Goal: Information Seeking & Learning: Check status

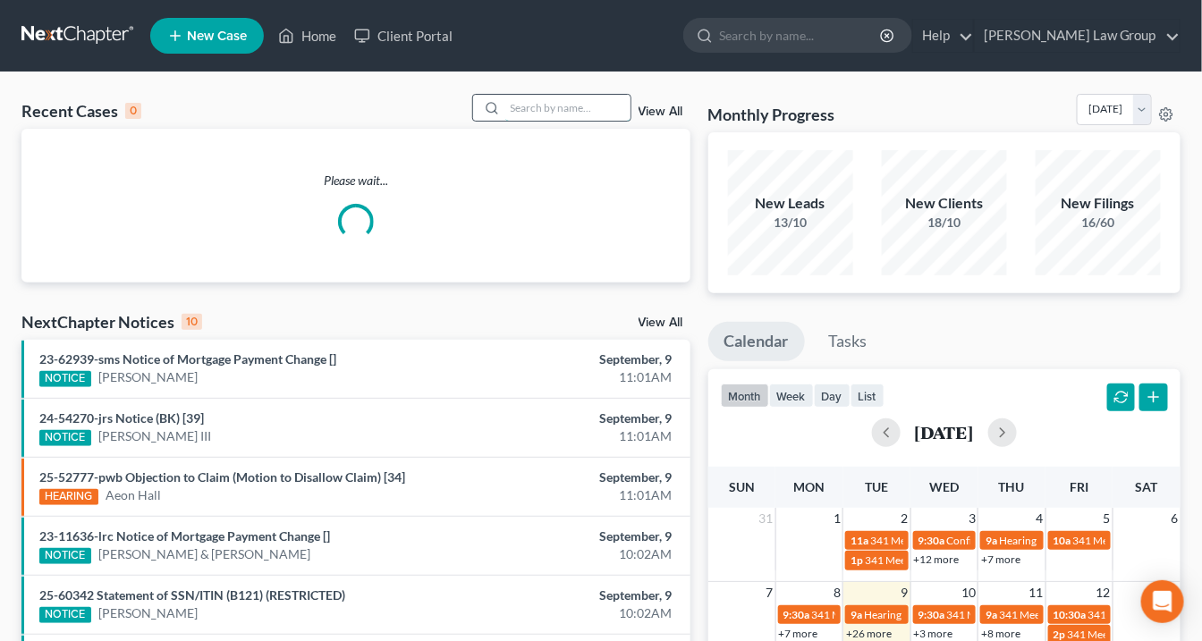
click at [546, 105] on input "search" at bounding box center [567, 108] width 125 height 26
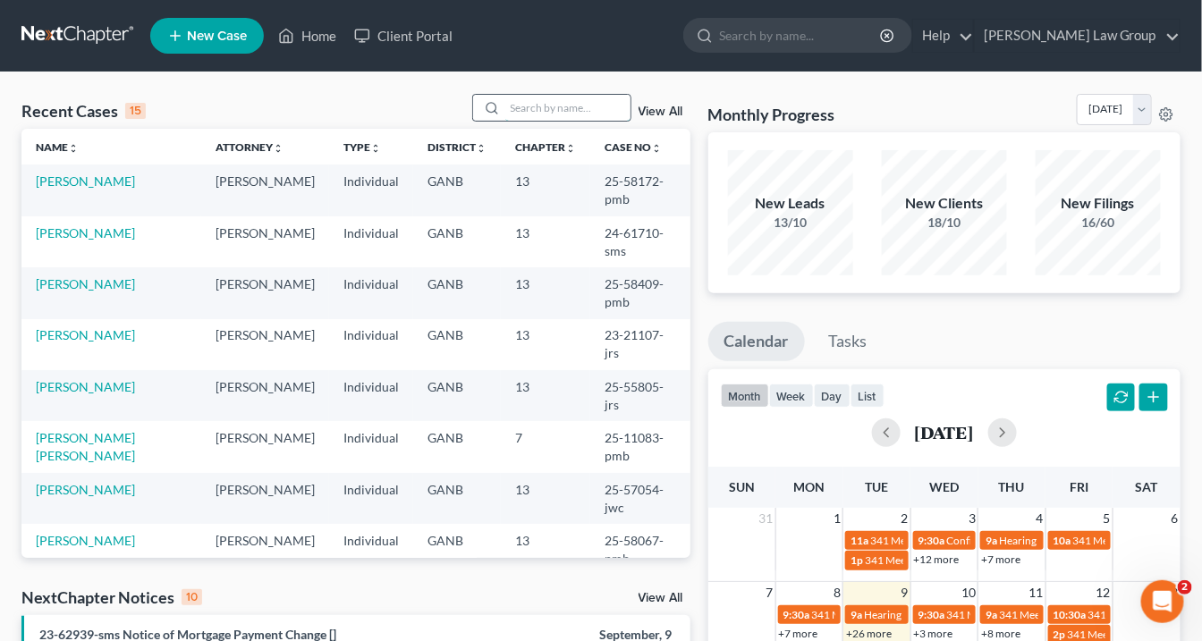
click at [510, 107] on input "search" at bounding box center [567, 108] width 125 height 26
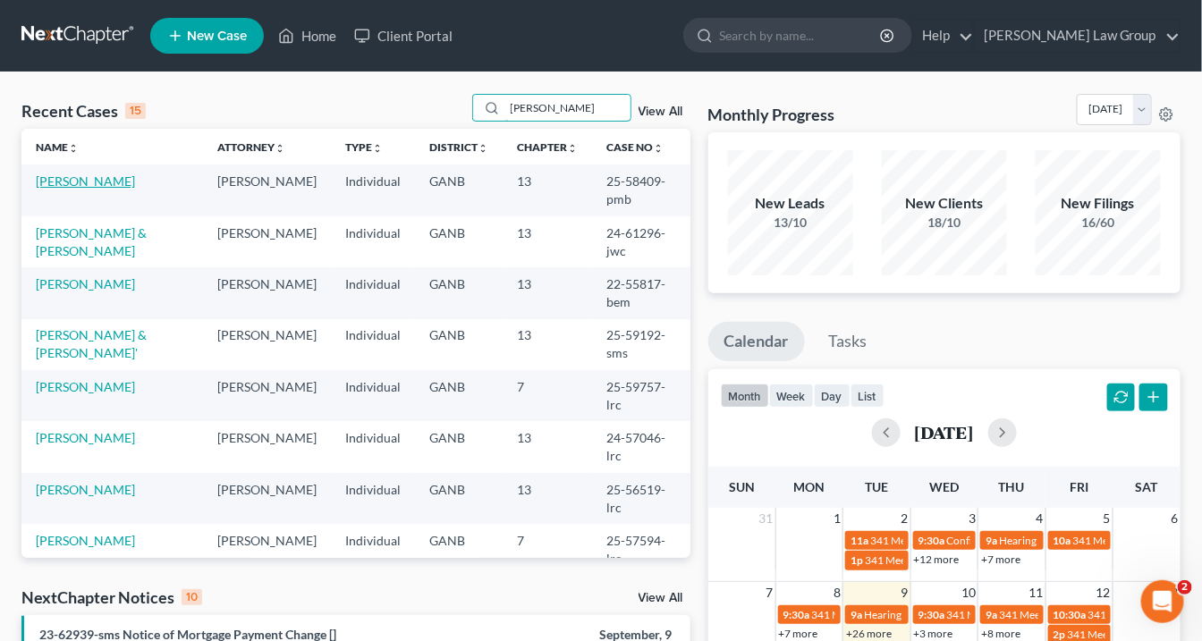
type input "[PERSON_NAME]"
click at [71, 179] on link "[PERSON_NAME]" at bounding box center [85, 181] width 99 height 15
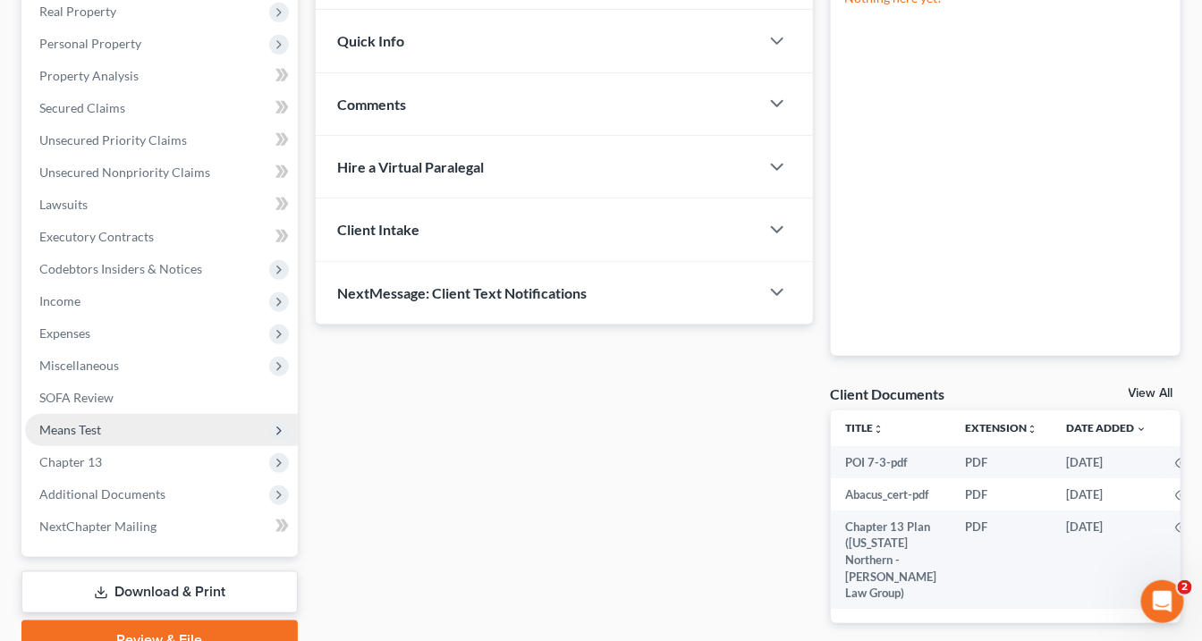
scroll to position [358, 0]
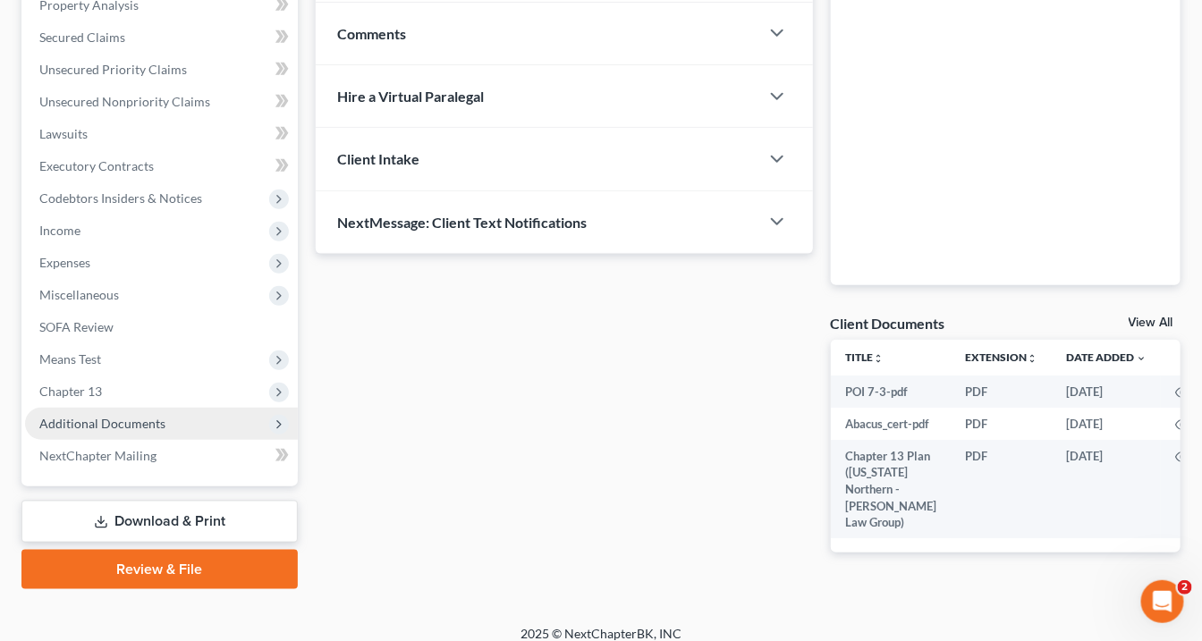
click at [177, 426] on span "Additional Documents" at bounding box center [161, 424] width 273 height 32
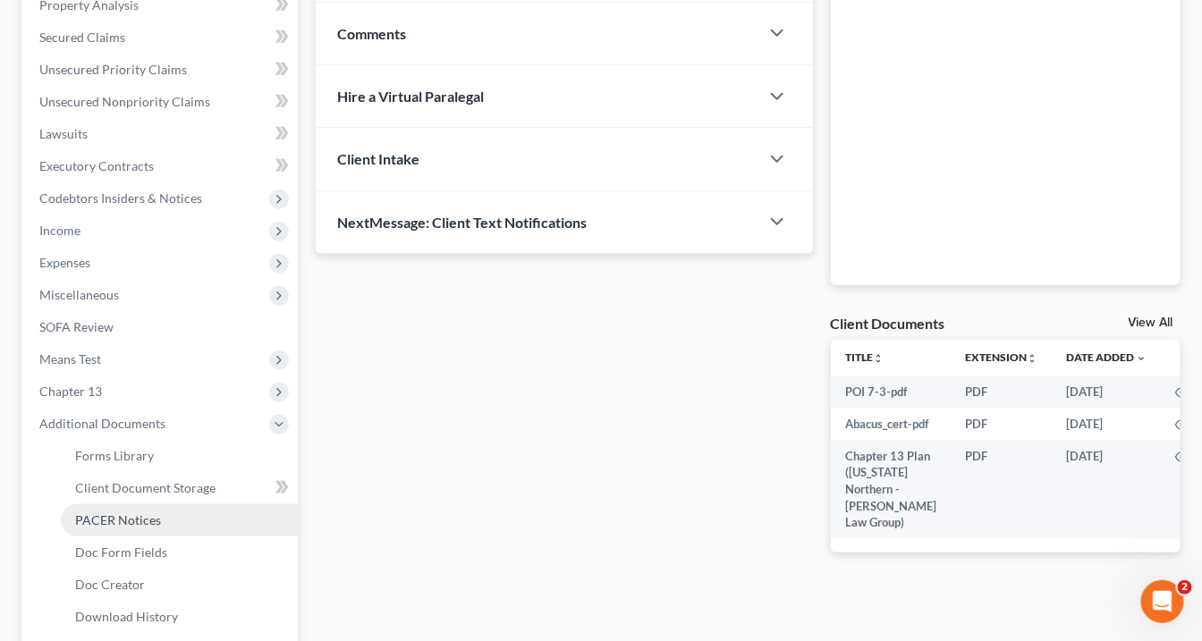
scroll to position [501, 0]
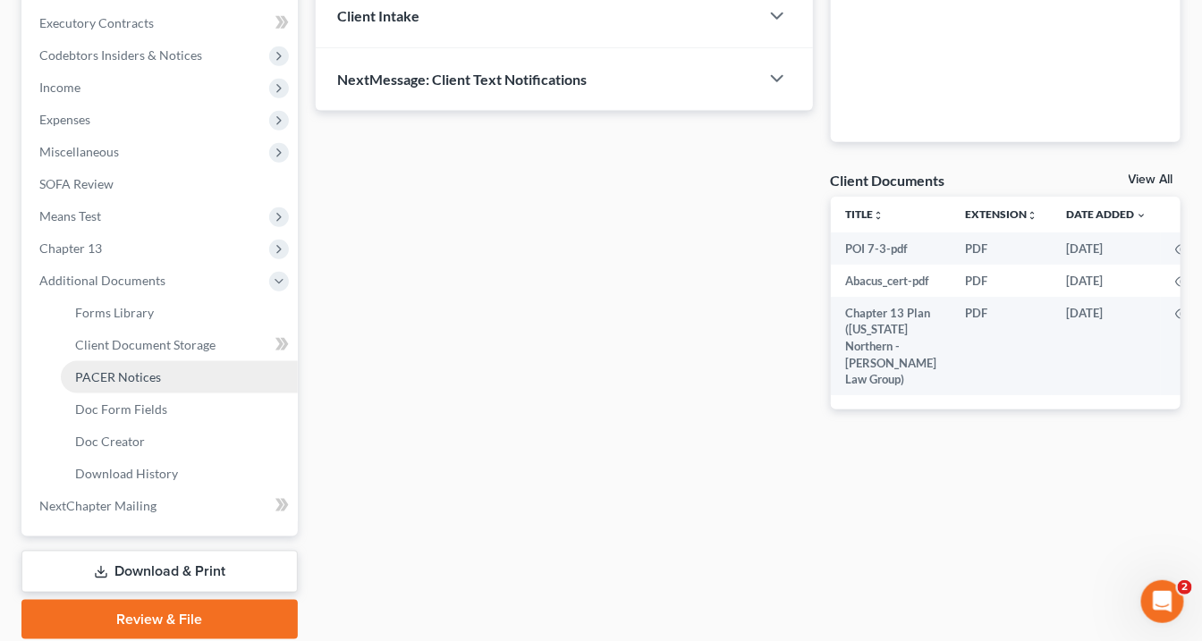
click at [121, 369] on span "PACER Notices" at bounding box center [118, 376] width 86 height 15
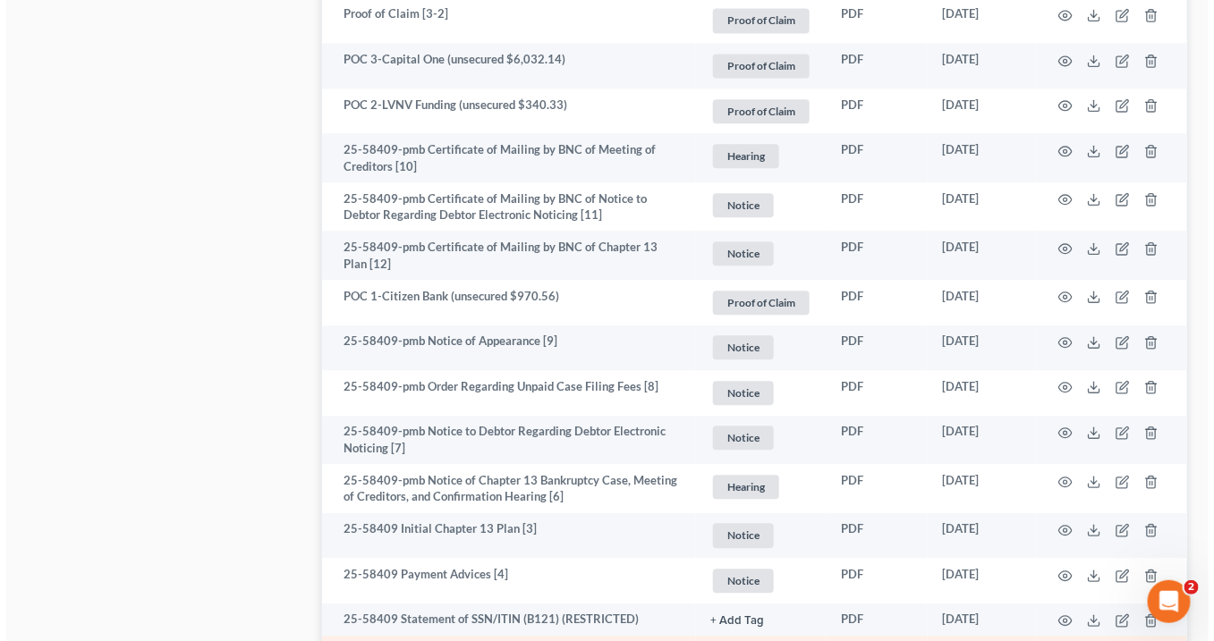
scroll to position [1329, 0]
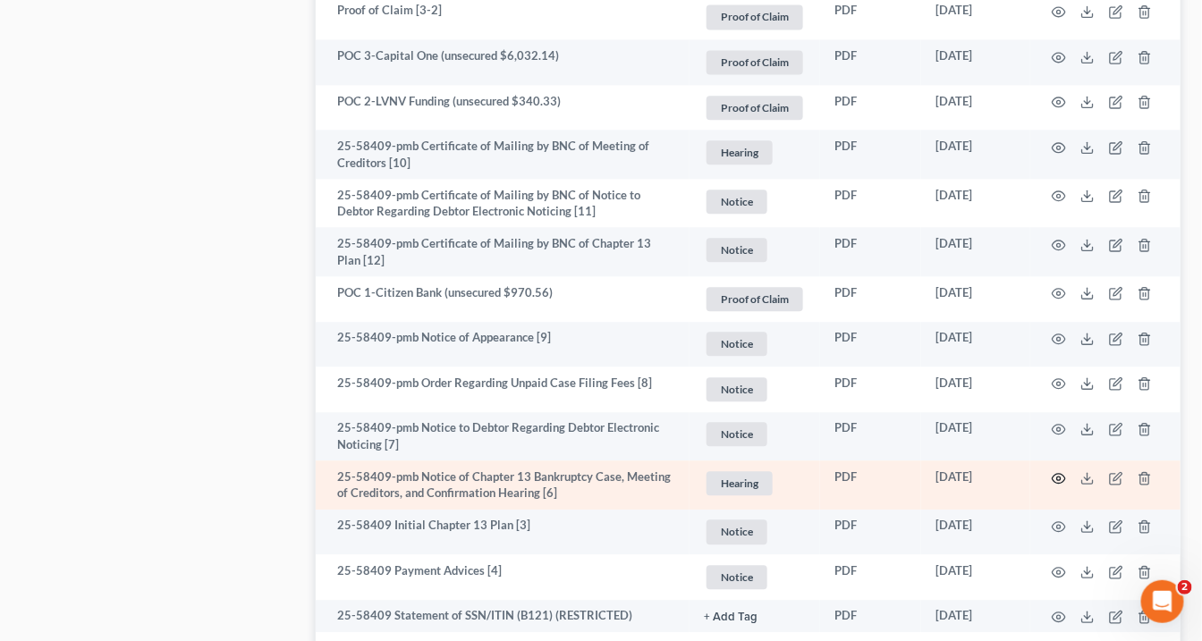
click at [1056, 473] on icon "button" at bounding box center [1059, 478] width 13 height 10
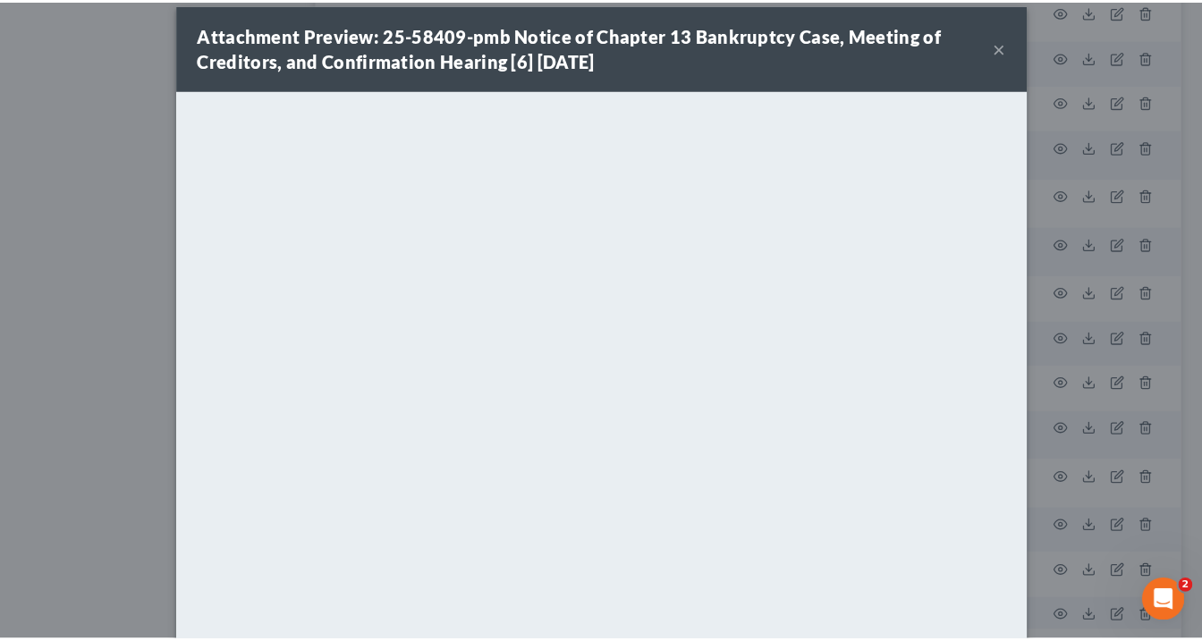
scroll to position [0, 0]
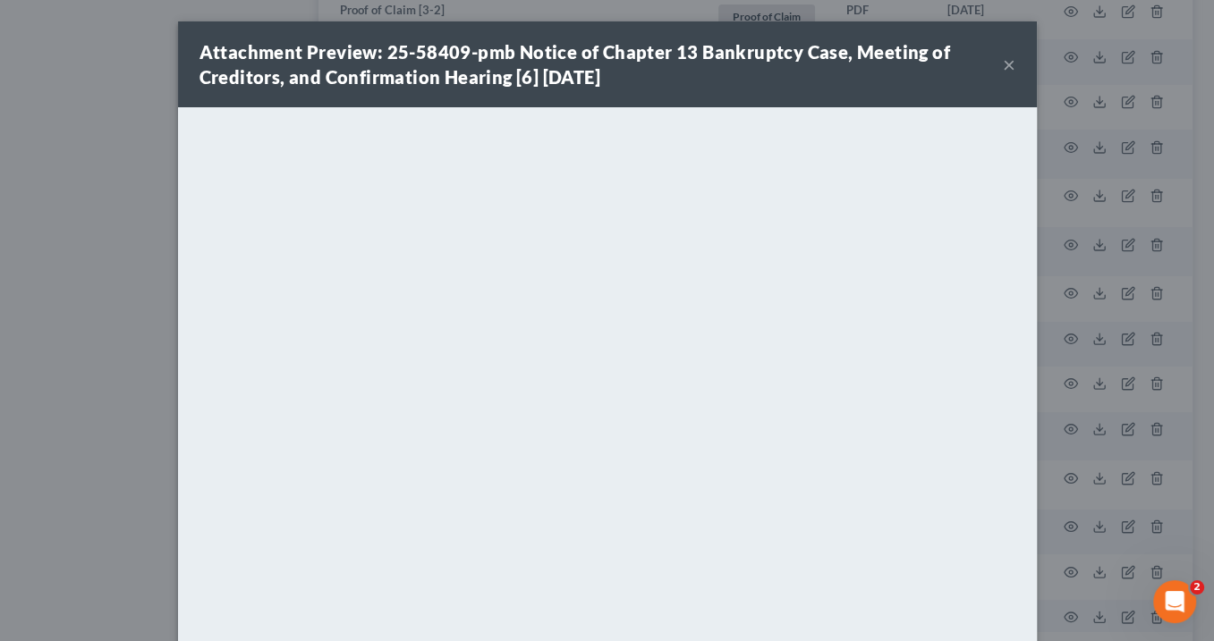
click at [1003, 64] on button "×" at bounding box center [1009, 64] width 13 height 21
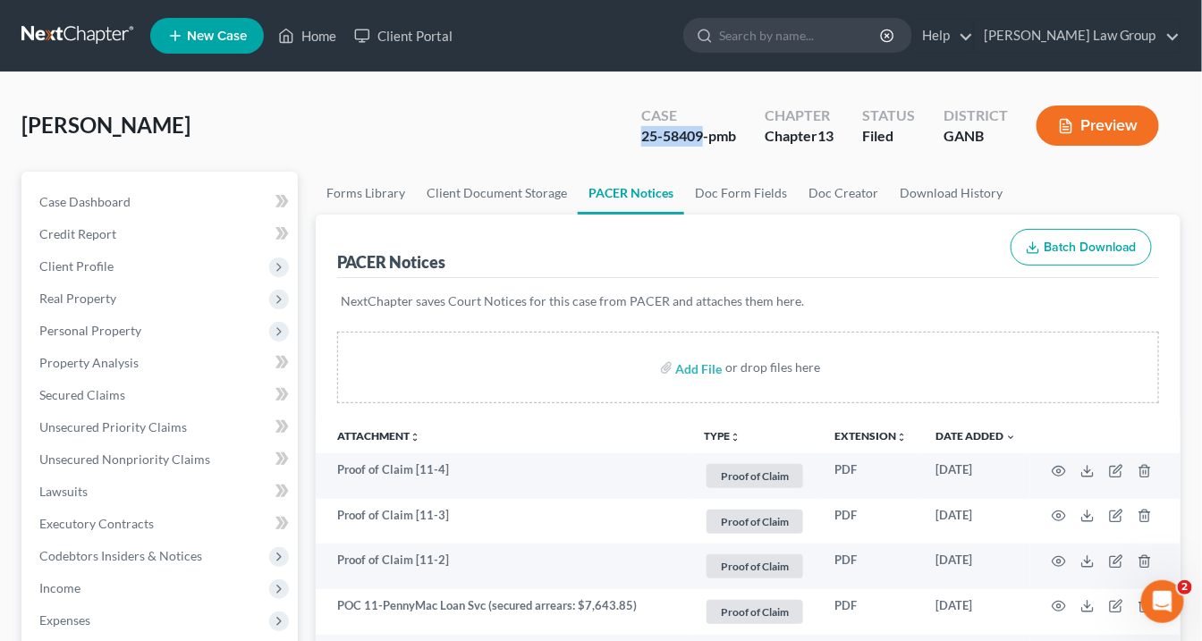
drag, startPoint x: 702, startPoint y: 134, endPoint x: 637, endPoint y: 137, distance: 65.3
click at [637, 137] on div "Case 25-58409-pmb" at bounding box center [688, 127] width 123 height 53
copy div "25-58409"
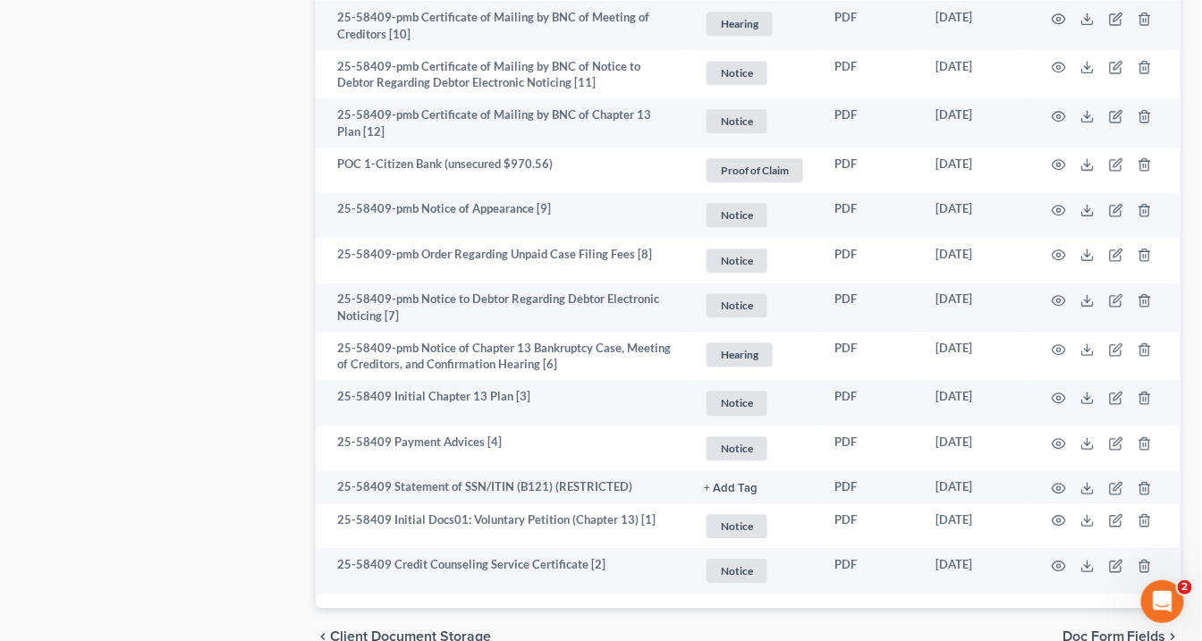
scroll to position [1502, 0]
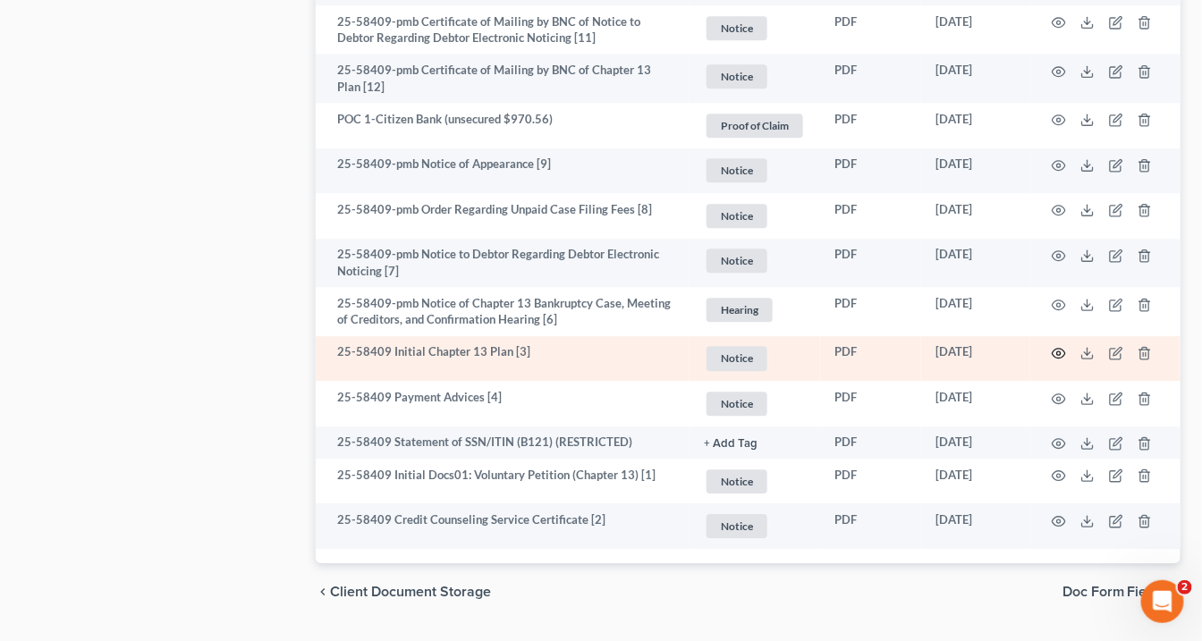
click at [1058, 346] on icon "button" at bounding box center [1059, 353] width 14 height 14
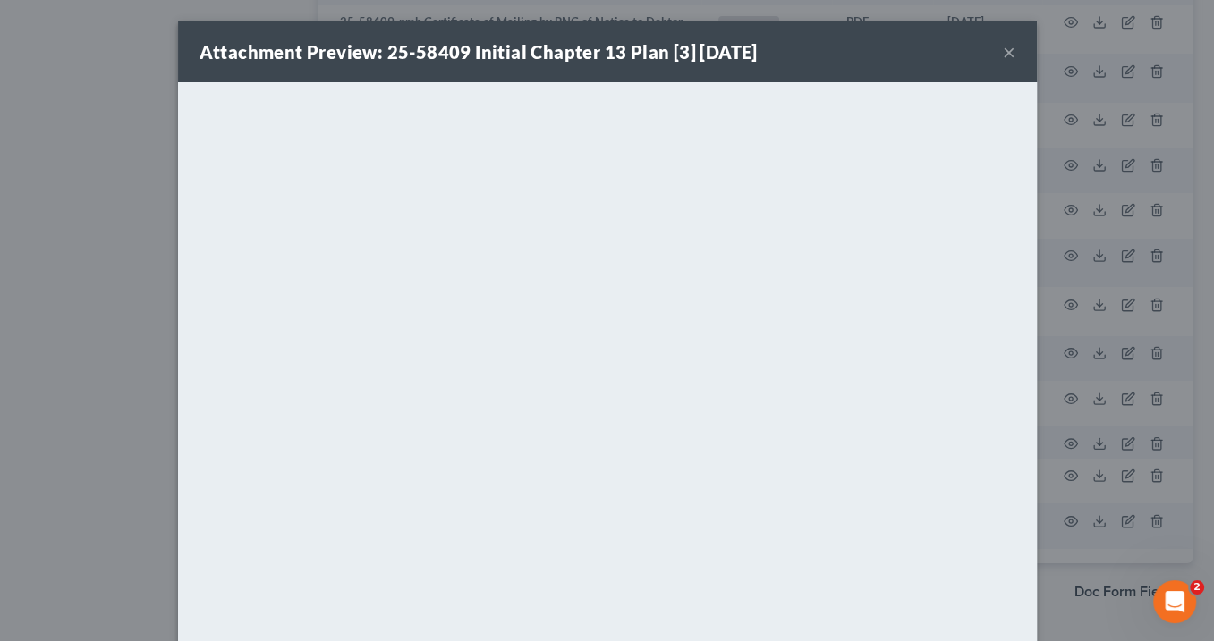
click at [1003, 52] on button "×" at bounding box center [1009, 51] width 13 height 21
